Goal: Information Seeking & Learning: Learn about a topic

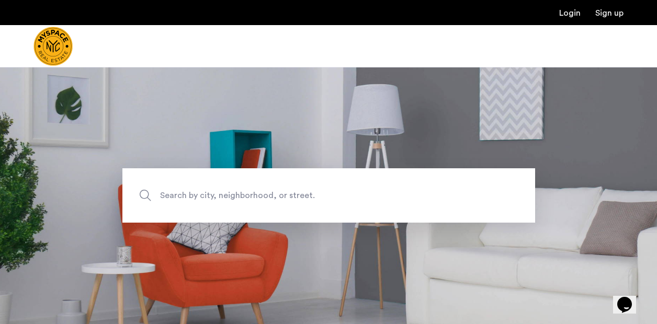
click at [211, 163] on section "Search by city, neighborhood, or street." at bounding box center [328, 195] width 657 height 257
click at [220, 189] on span "Search by city, neighborhood, or street." at bounding box center [304, 196] width 289 height 14
click at [220, 189] on input "Search by city, neighborhood, or street." at bounding box center [328, 195] width 412 height 54
click at [220, 189] on input "*" at bounding box center [328, 195] width 412 height 54
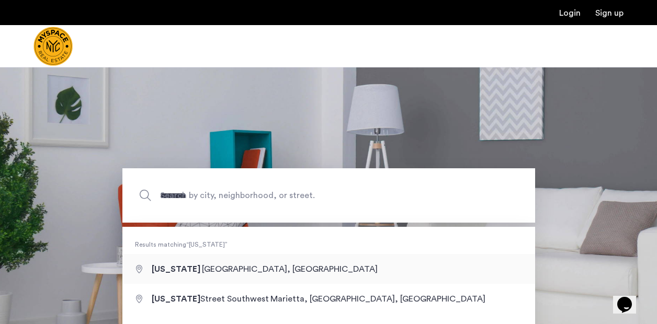
type input "**********"
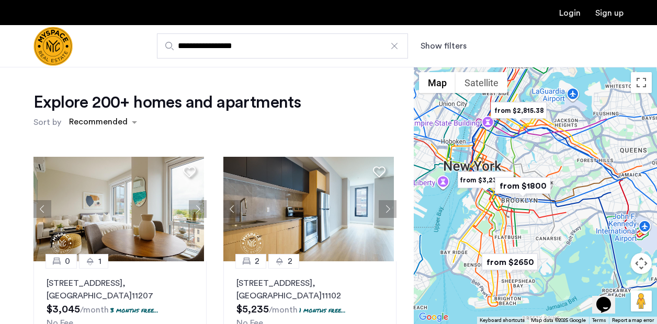
click at [525, 189] on img "from $1800" at bounding box center [522, 186] width 64 height 24
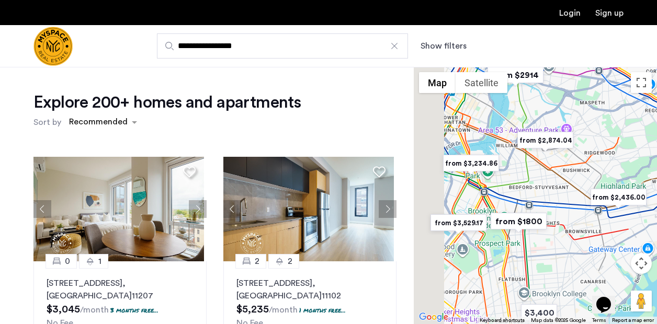
drag, startPoint x: 483, startPoint y: 190, endPoint x: 560, endPoint y: 194, distance: 77.5
click at [560, 194] on div "To navigate, press the arrow keys." at bounding box center [535, 195] width 243 height 257
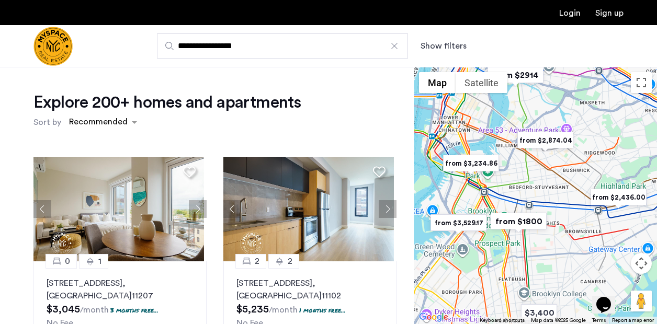
click at [512, 217] on img "from $1800" at bounding box center [518, 222] width 64 height 24
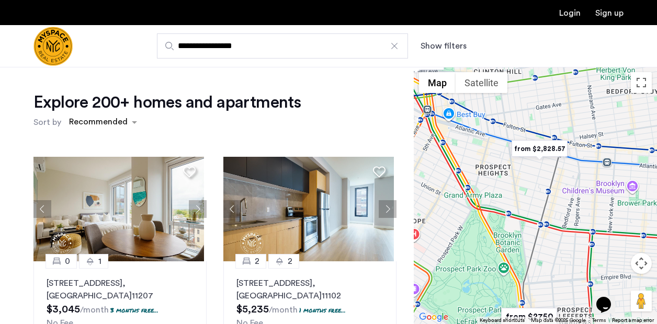
drag, startPoint x: 479, startPoint y: 173, endPoint x: 573, endPoint y: 233, distance: 111.4
click at [573, 233] on div "To navigate, press the arrow keys." at bounding box center [535, 195] width 243 height 257
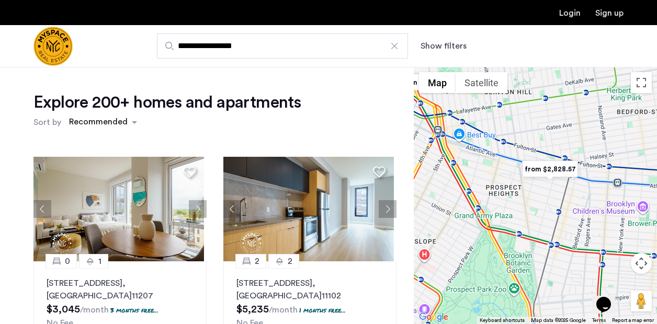
drag, startPoint x: 550, startPoint y: 218, endPoint x: 586, endPoint y: 323, distance: 110.6
click at [586, 323] on div "$2,350 $2,650 $3,400 $1,800 $3,150 $4,079.17 from $2,436.00 from $2,815.38 from…" at bounding box center [535, 195] width 243 height 257
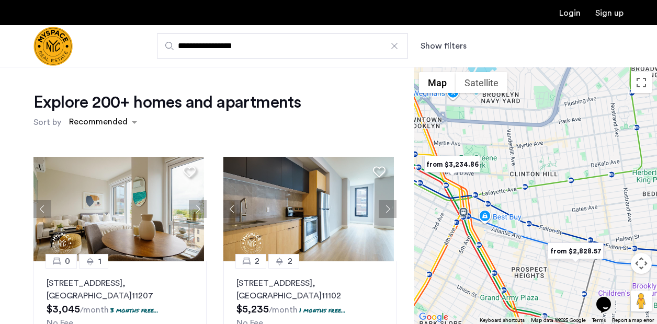
drag, startPoint x: 489, startPoint y: 199, endPoint x: 563, endPoint y: 283, distance: 112.3
click at [563, 283] on div "To navigate, press the arrow keys." at bounding box center [535, 195] width 243 height 257
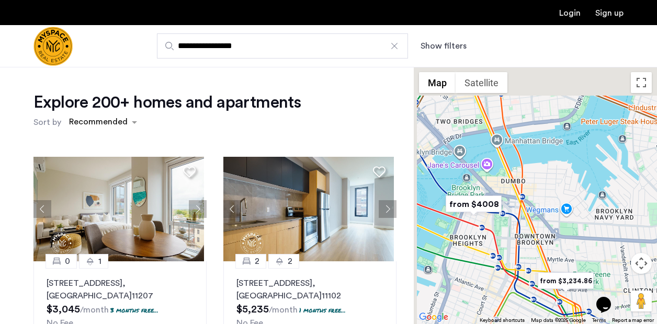
drag, startPoint x: 486, startPoint y: 100, endPoint x: 556, endPoint y: 176, distance: 103.2
click at [556, 176] on div "To navigate, press the arrow keys." at bounding box center [535, 195] width 243 height 257
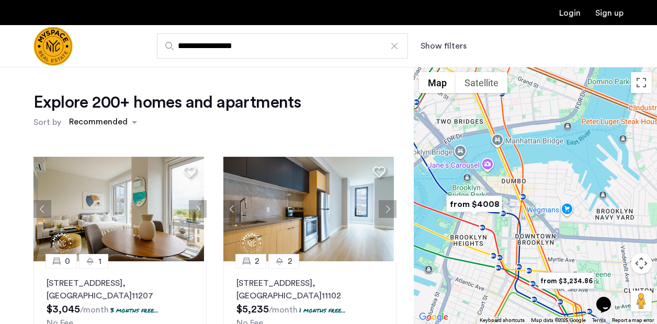
click at [445, 47] on button "Show filters" at bounding box center [443, 46] width 46 height 13
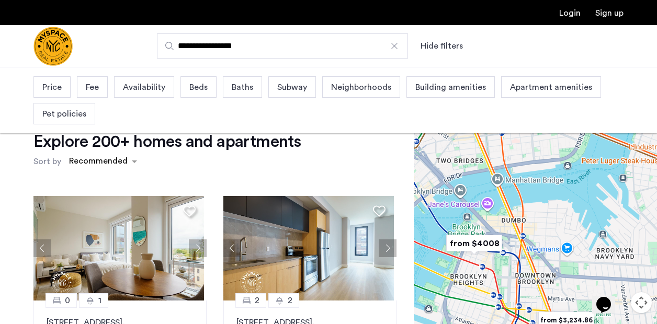
click at [48, 90] on span "Price" at bounding box center [51, 87] width 19 height 13
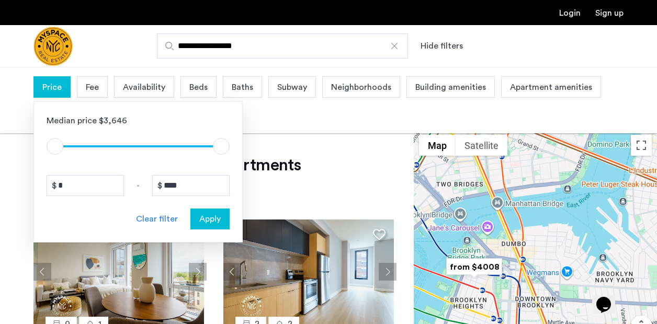
click at [207, 170] on div "Median price $3,646 $1 $8000 $1 $8000 * - **** Clear filter Apply" at bounding box center [137, 171] width 209 height 141
click at [210, 187] on input "****" at bounding box center [190, 185] width 77 height 21
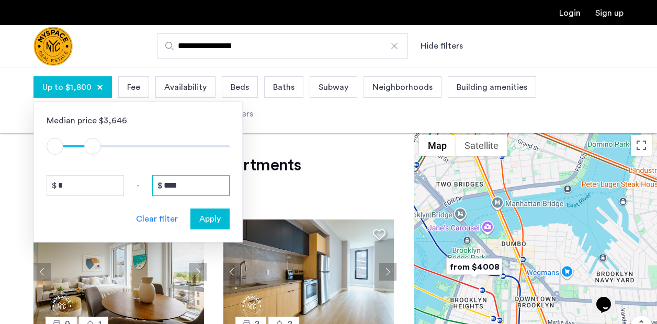
type input "****"
click at [214, 233] on div "Median price $3,646 $1 $8000 $1 $1801 $1 - $201 * - **** Clear filter Apply" at bounding box center [137, 171] width 209 height 141
click at [211, 220] on span "Apply" at bounding box center [209, 219] width 21 height 13
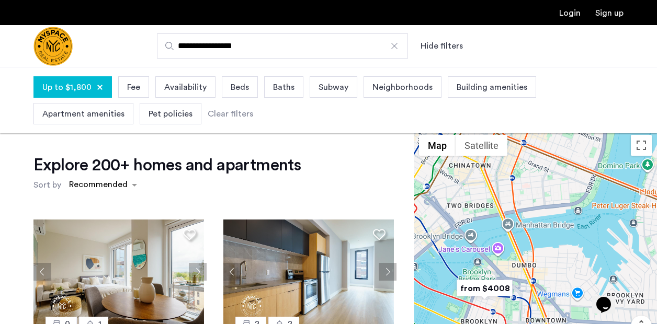
drag, startPoint x: 559, startPoint y: 239, endPoint x: 575, endPoint y: 272, distance: 36.7
click at [575, 272] on div "To navigate, press the arrow keys." at bounding box center [535, 258] width 243 height 257
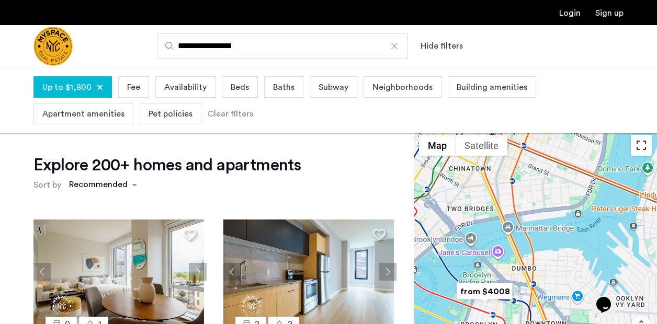
click at [637, 143] on button "Toggle fullscreen view" at bounding box center [640, 145] width 21 height 21
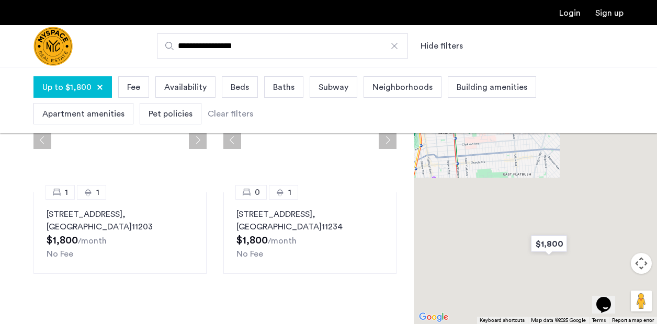
scroll to position [122, 0]
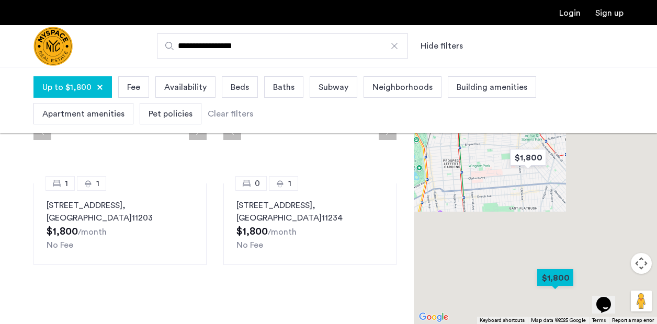
drag, startPoint x: 466, startPoint y: 167, endPoint x: 478, endPoint y: 246, distance: 79.3
click at [478, 246] on div "To navigate, press the arrow keys." at bounding box center [535, 195] width 243 height 257
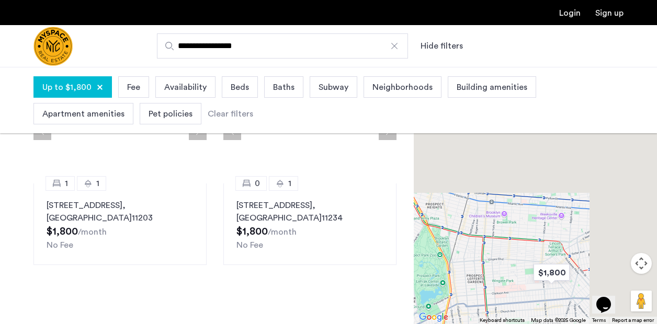
drag, startPoint x: 494, startPoint y: 167, endPoint x: 514, endPoint y: 253, distance: 88.8
click at [514, 253] on div "To navigate, press the arrow keys." at bounding box center [535, 195] width 243 height 257
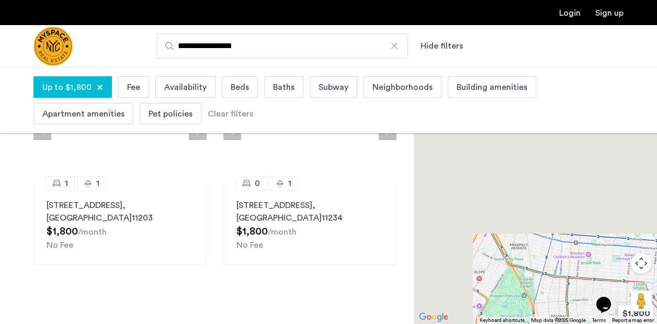
drag, startPoint x: 483, startPoint y: 223, endPoint x: 574, endPoint y: 270, distance: 102.4
click at [574, 270] on div "To navigate, press the arrow keys." at bounding box center [535, 195] width 243 height 257
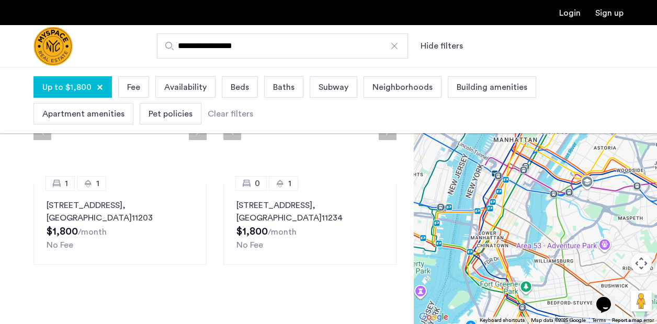
drag, startPoint x: 523, startPoint y: 163, endPoint x: 510, endPoint y: 254, distance: 91.9
click at [510, 254] on div "To navigate, press the arrow keys." at bounding box center [535, 195] width 243 height 257
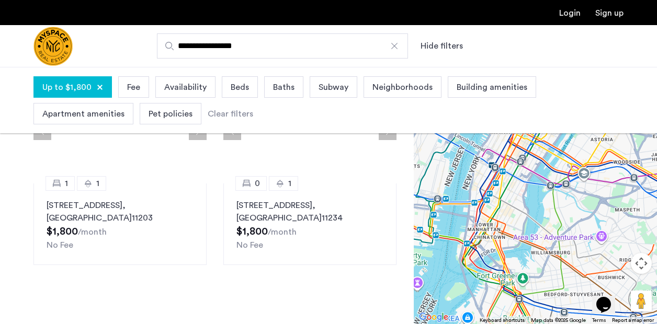
drag, startPoint x: 556, startPoint y: 257, endPoint x: 553, endPoint y: 243, distance: 14.5
click at [553, 243] on div "To navigate, press the arrow keys." at bounding box center [535, 195] width 243 height 257
